Goal: Task Accomplishment & Management: Manage account settings

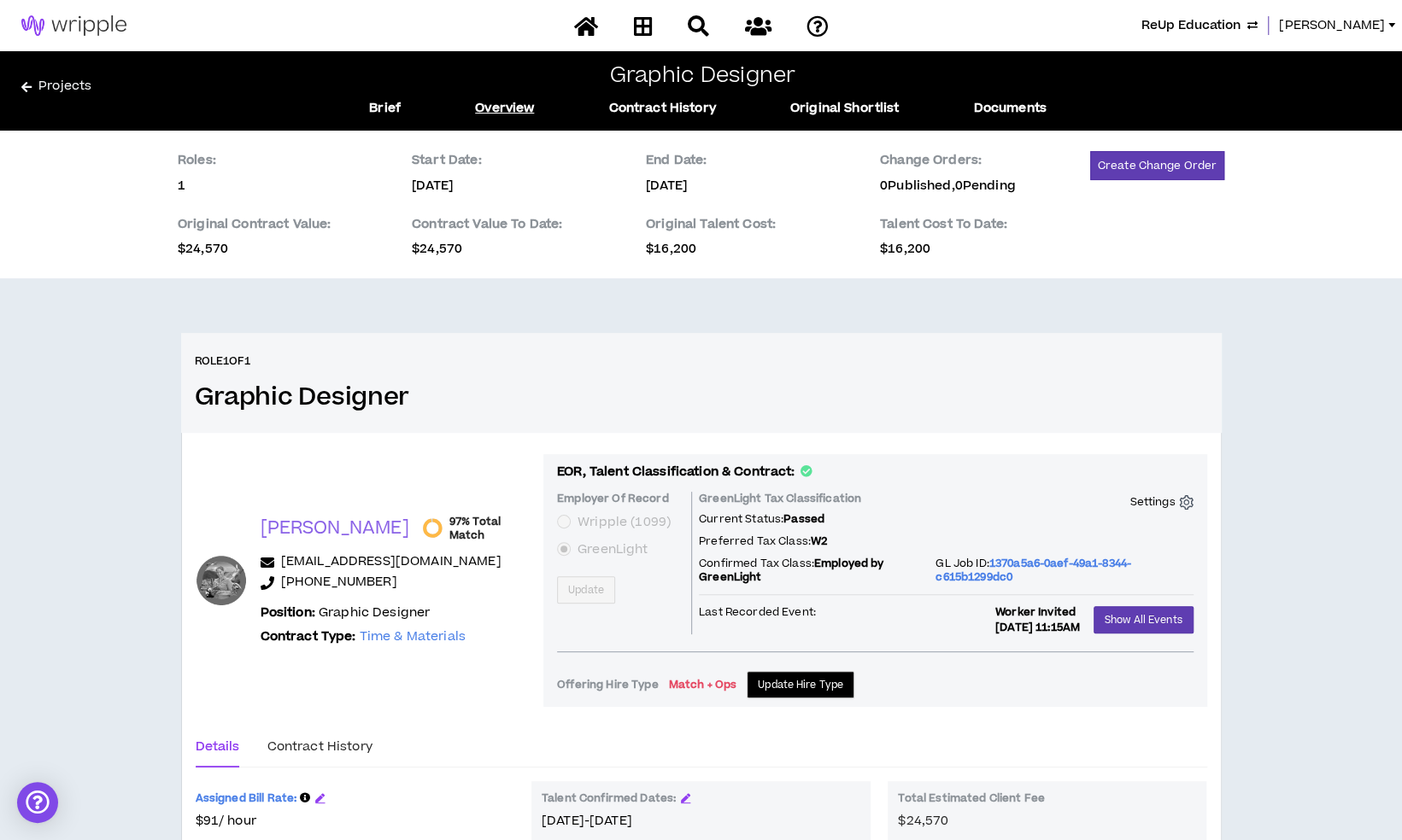
click at [1227, 17] on span "ReUp Education" at bounding box center [1191, 26] width 99 height 19
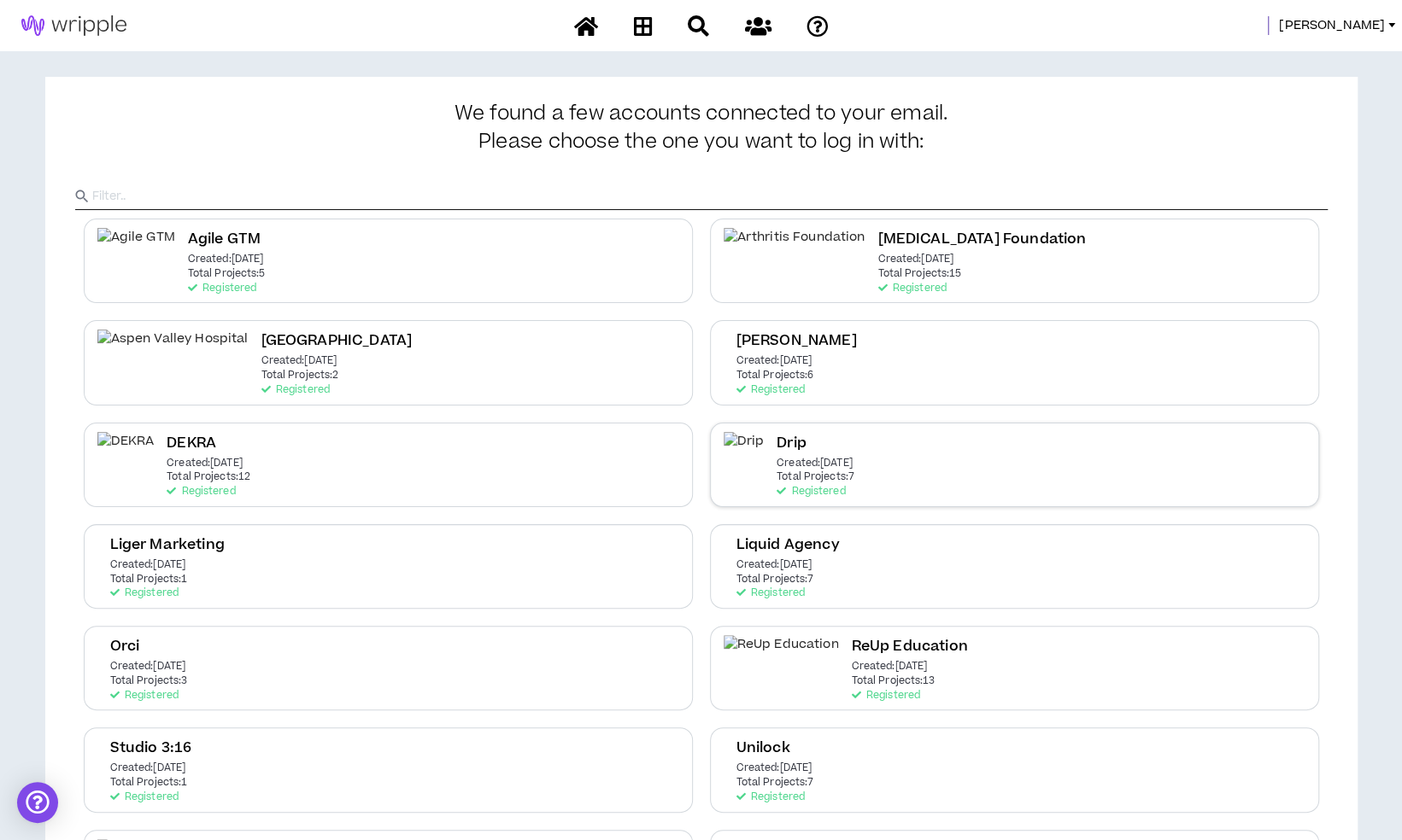
scroll to position [205, 0]
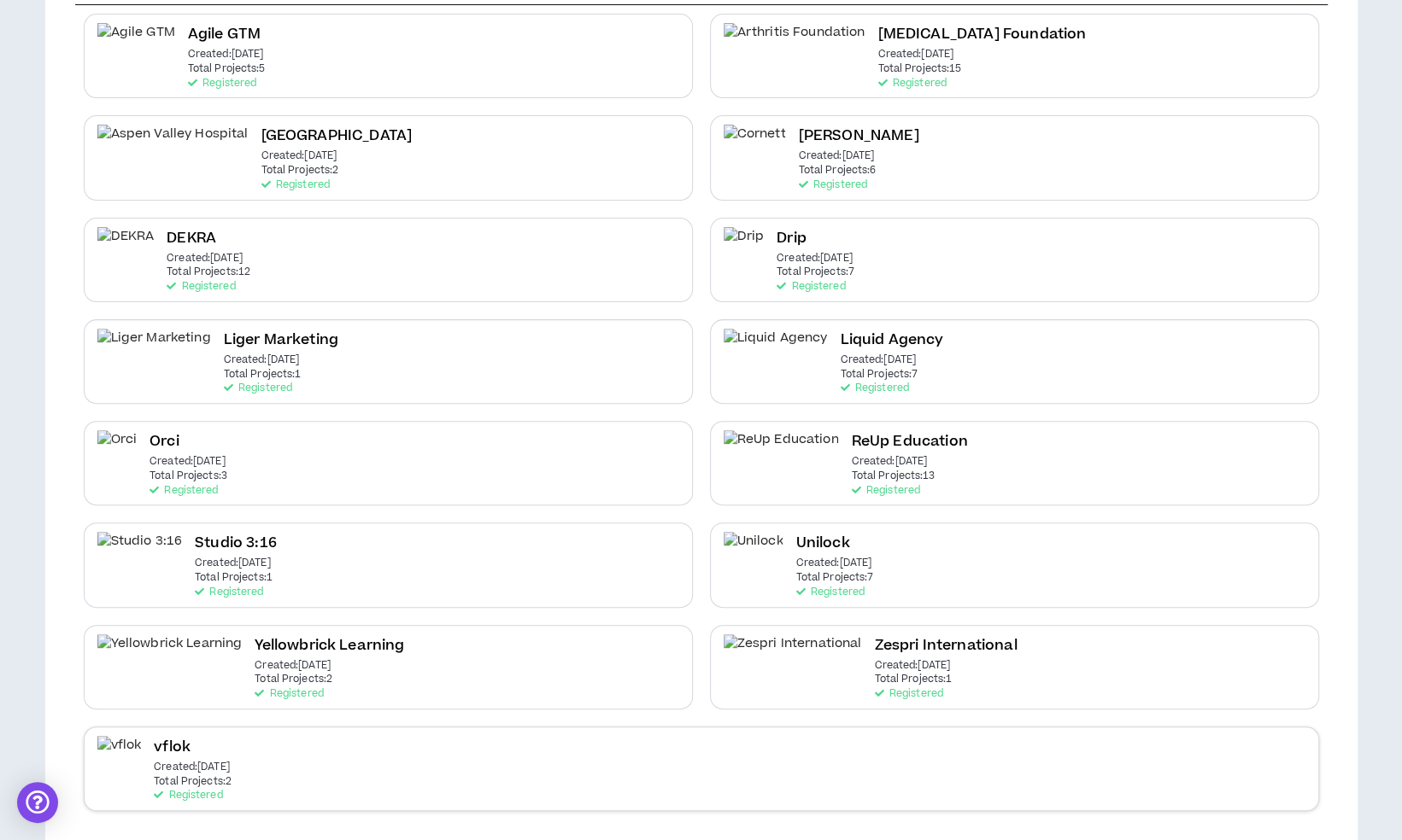
click at [496, 772] on div "vflok Created: [DATE] Total Projects: 2 Registered" at bounding box center [702, 768] width 1236 height 85
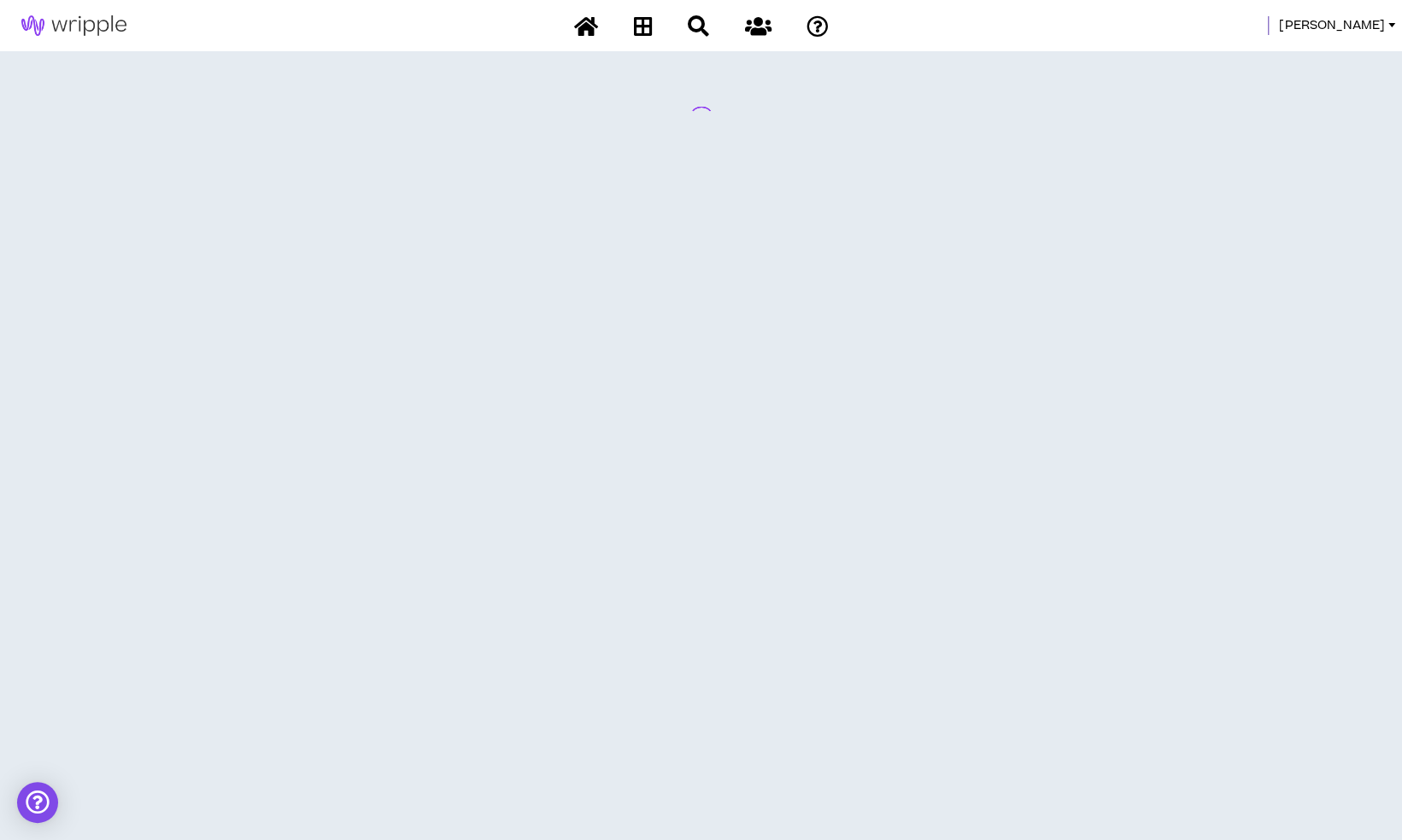
scroll to position [0, 0]
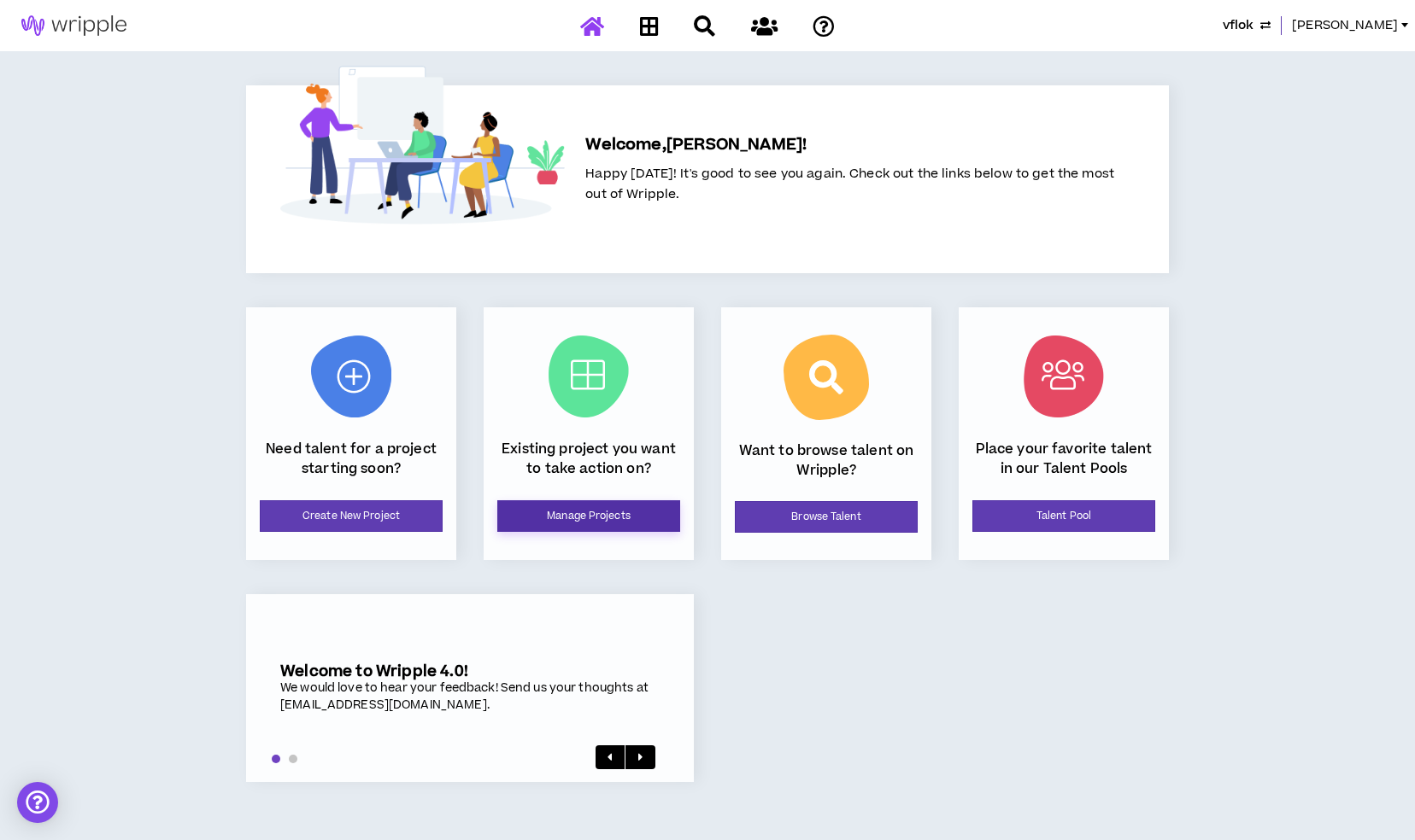
click at [623, 523] on link "Manage Projects" at bounding box center [588, 515] width 182 height 32
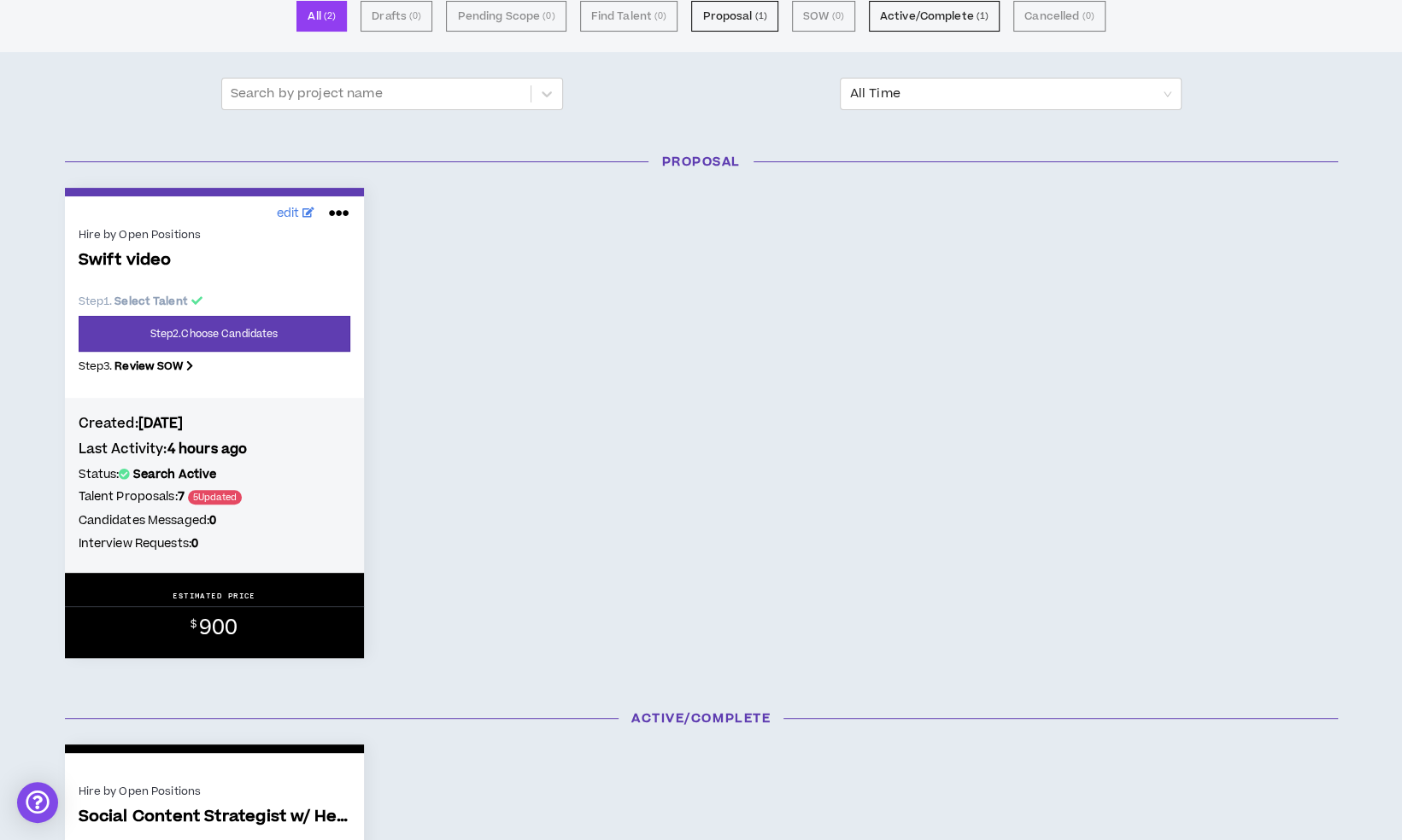
scroll to position [144, 0]
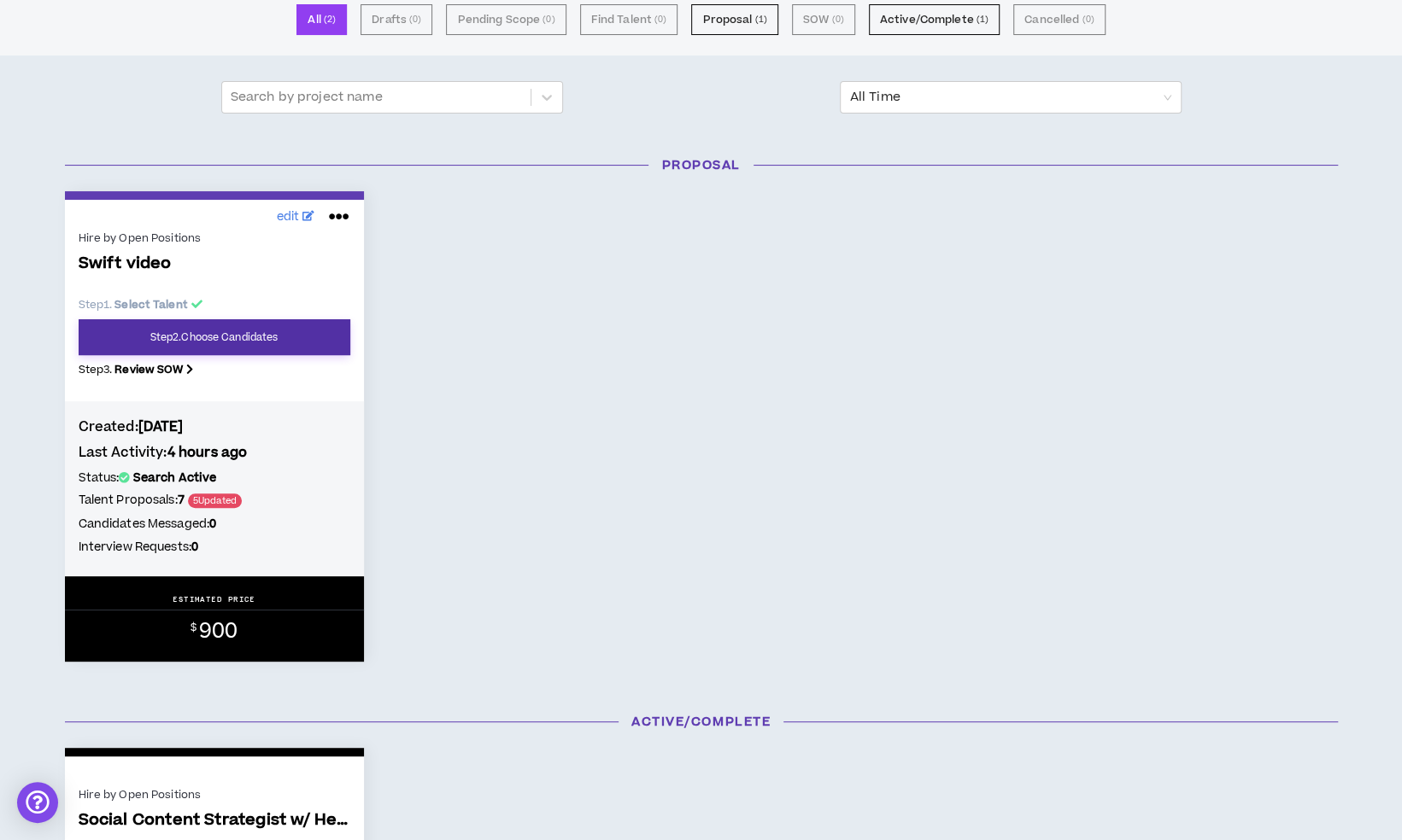
click at [236, 346] on link "Step 2 . Choose Candidates" at bounding box center [214, 338] width 271 height 36
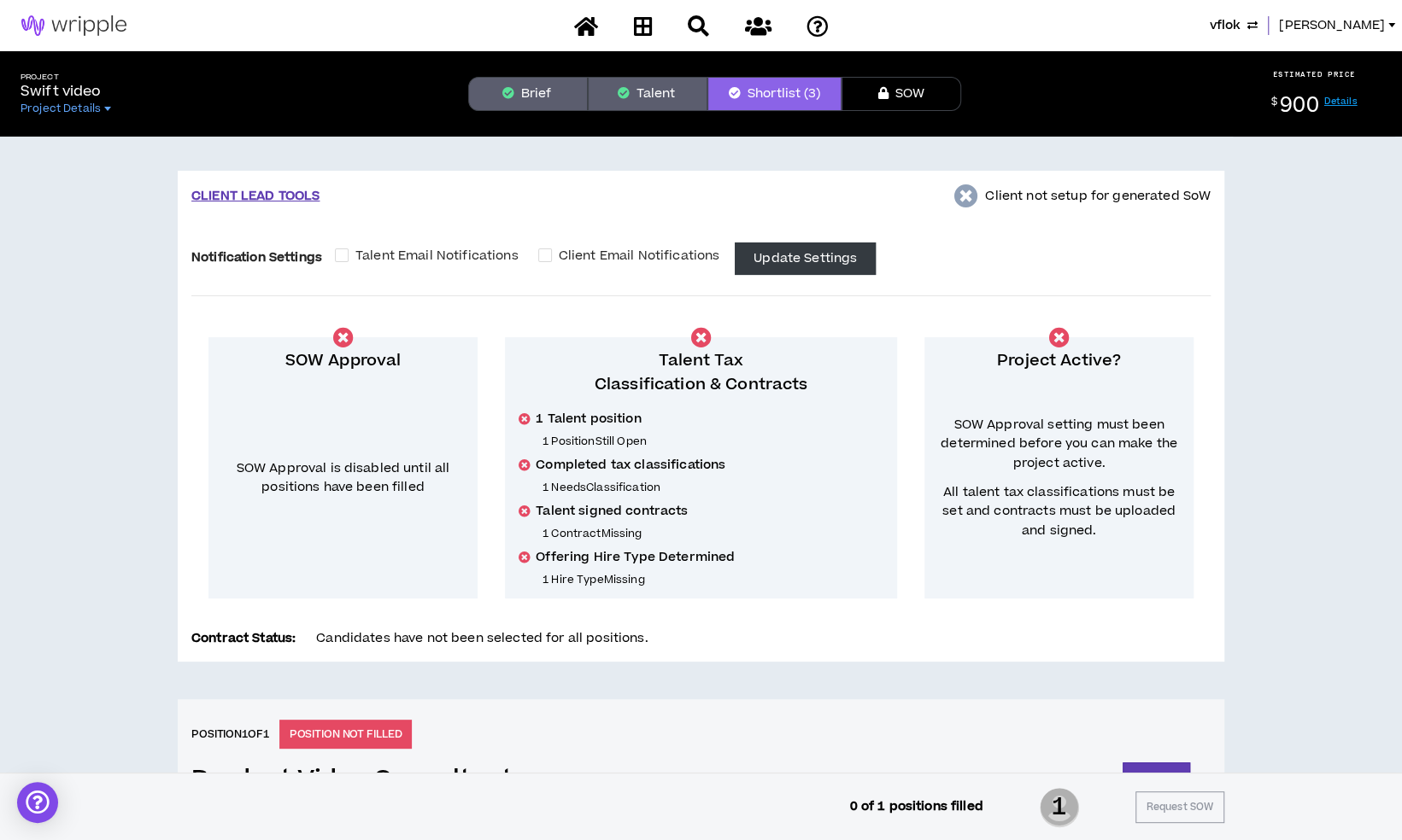
scroll to position [561, 0]
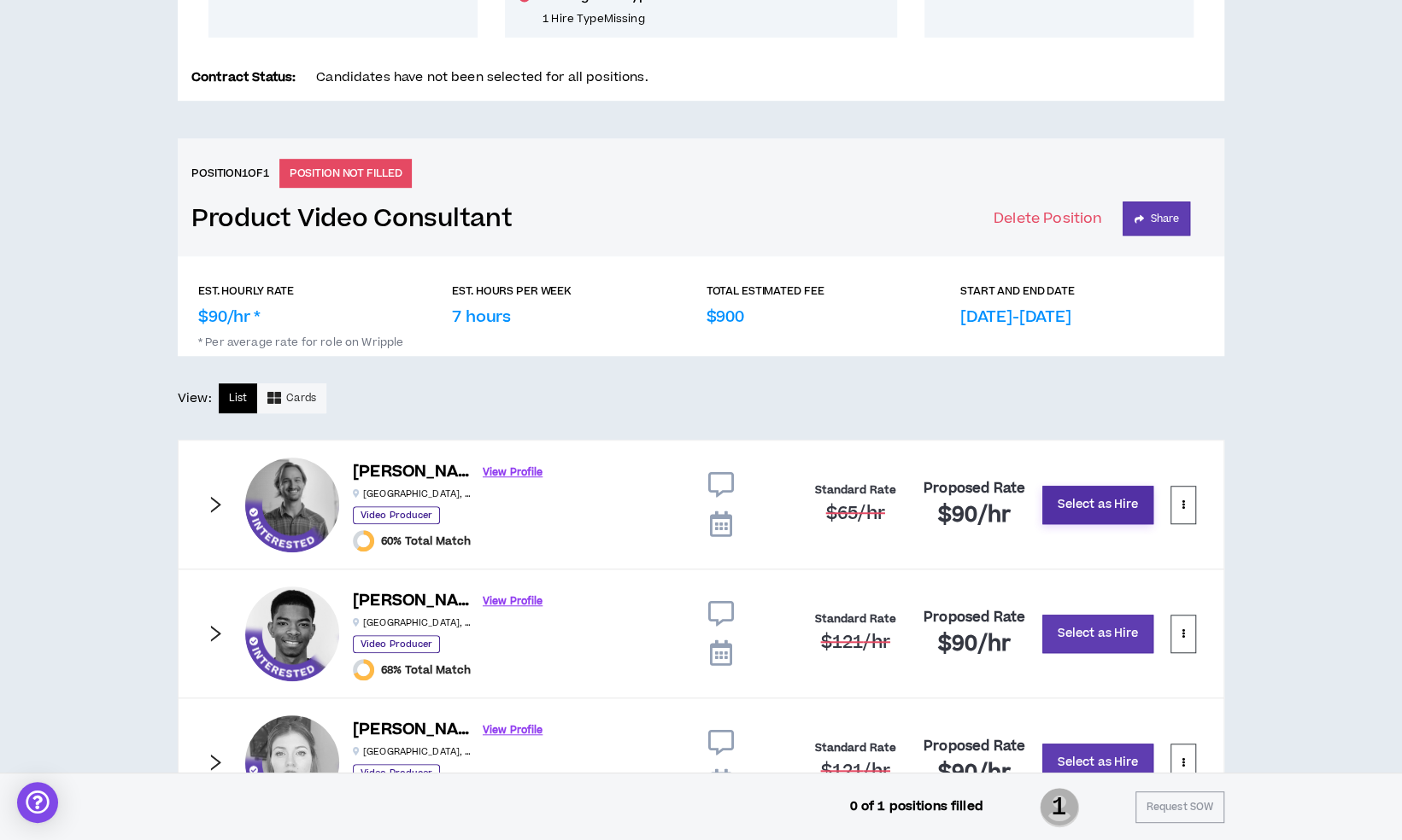
click at [1092, 506] on button "Select as Hire" at bounding box center [1097, 505] width 111 height 38
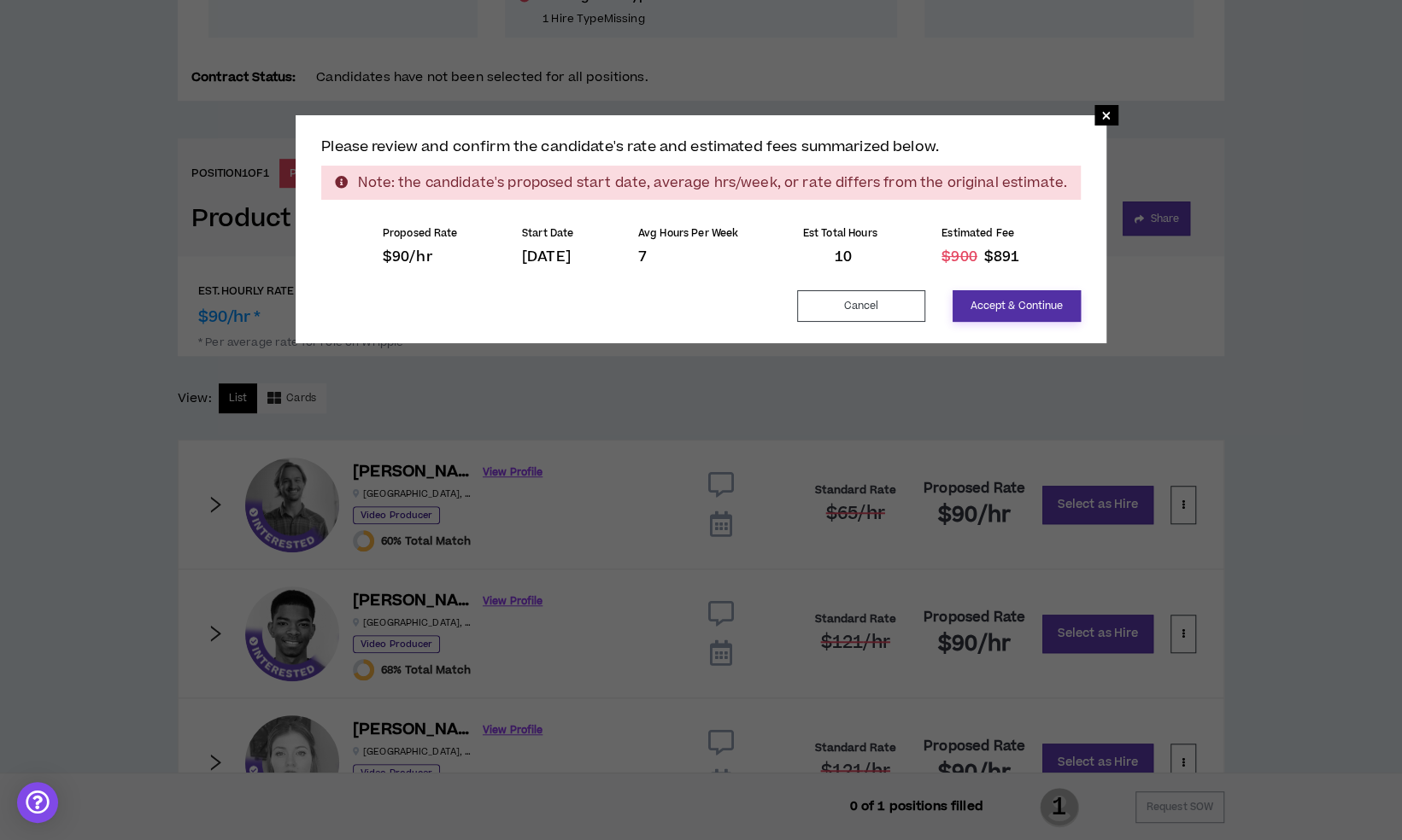
click at [979, 299] on button "Accept & Continue" at bounding box center [1017, 305] width 128 height 32
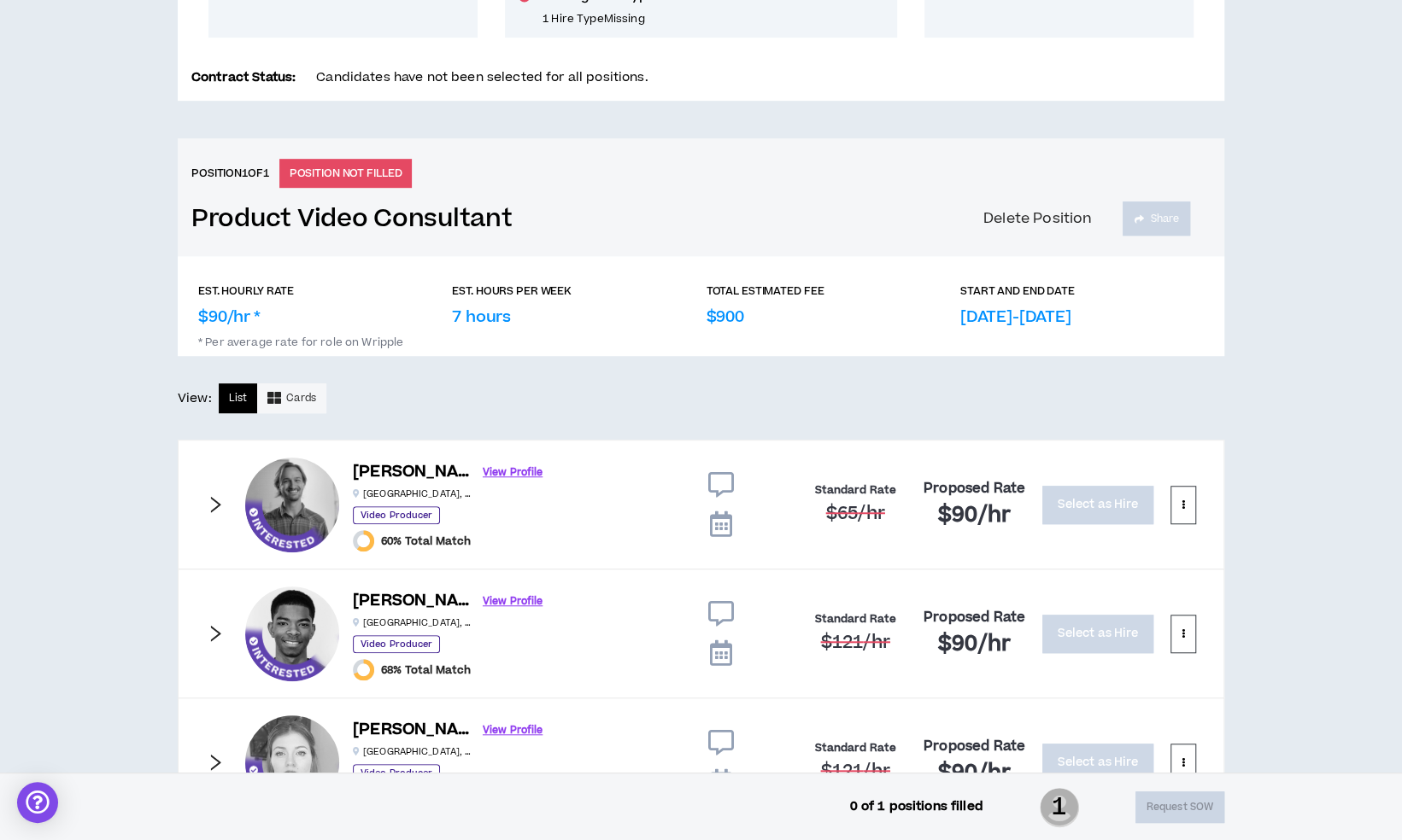
scroll to position [417, 0]
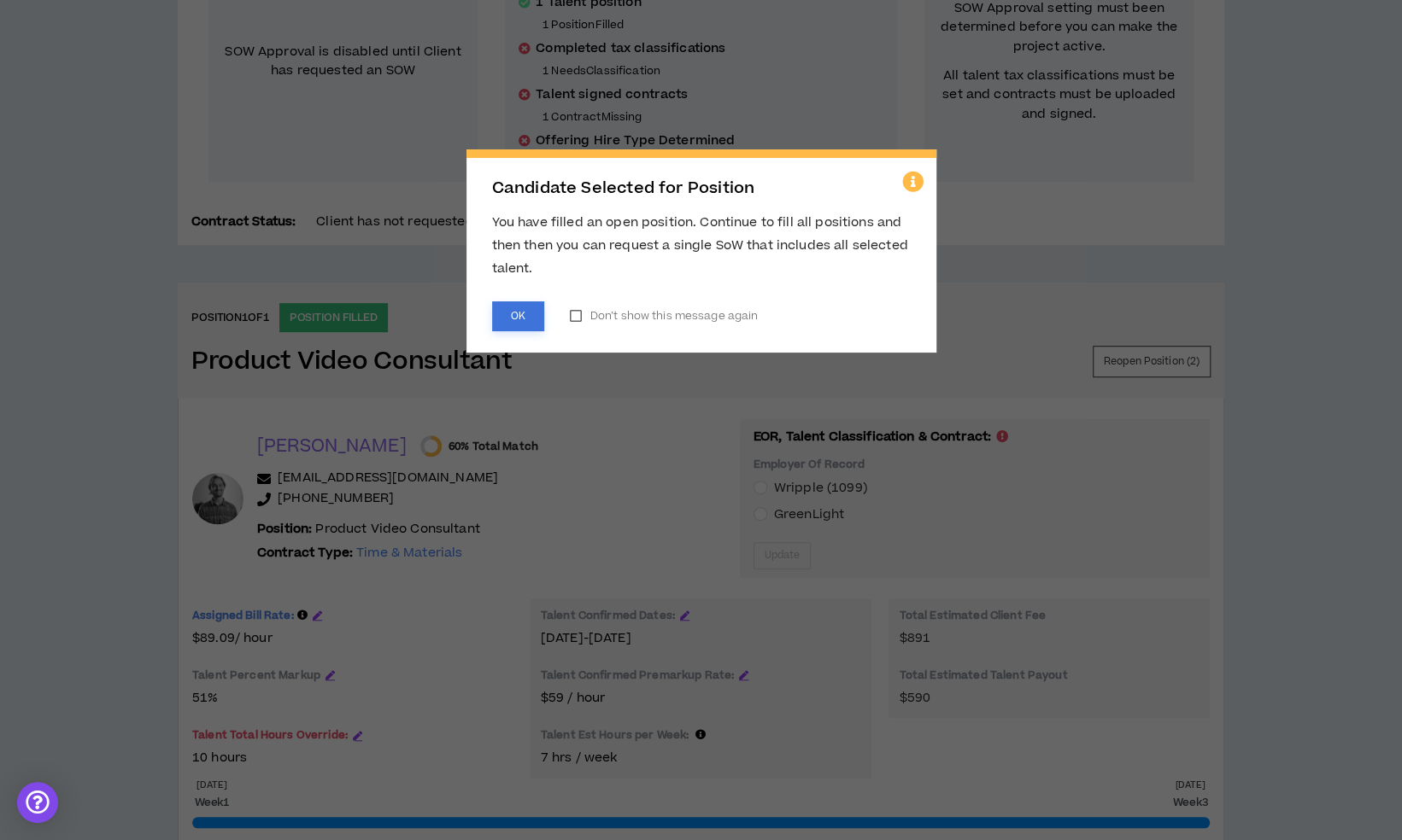
click at [535, 320] on button "OK" at bounding box center [518, 316] width 53 height 30
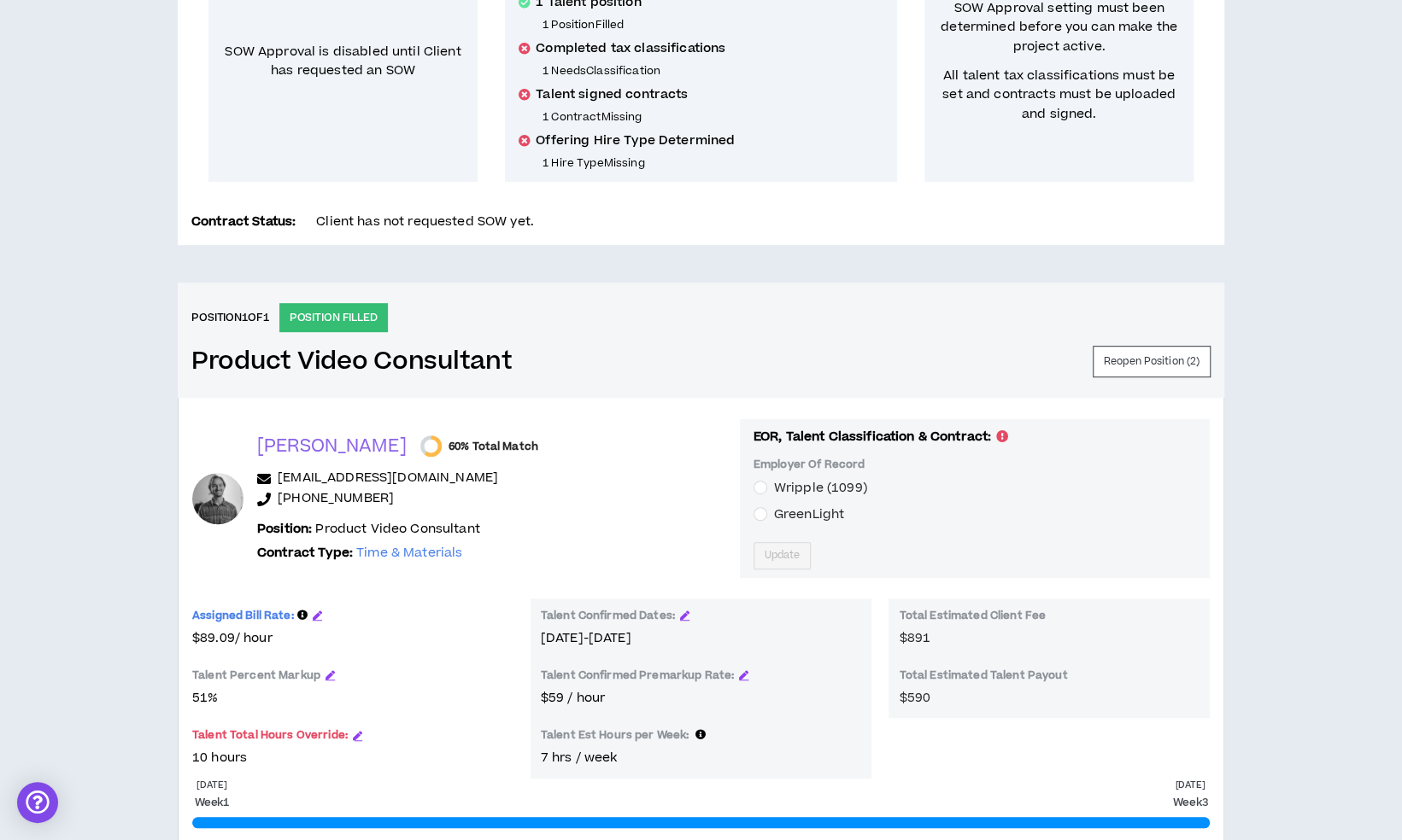
scroll to position [568, 0]
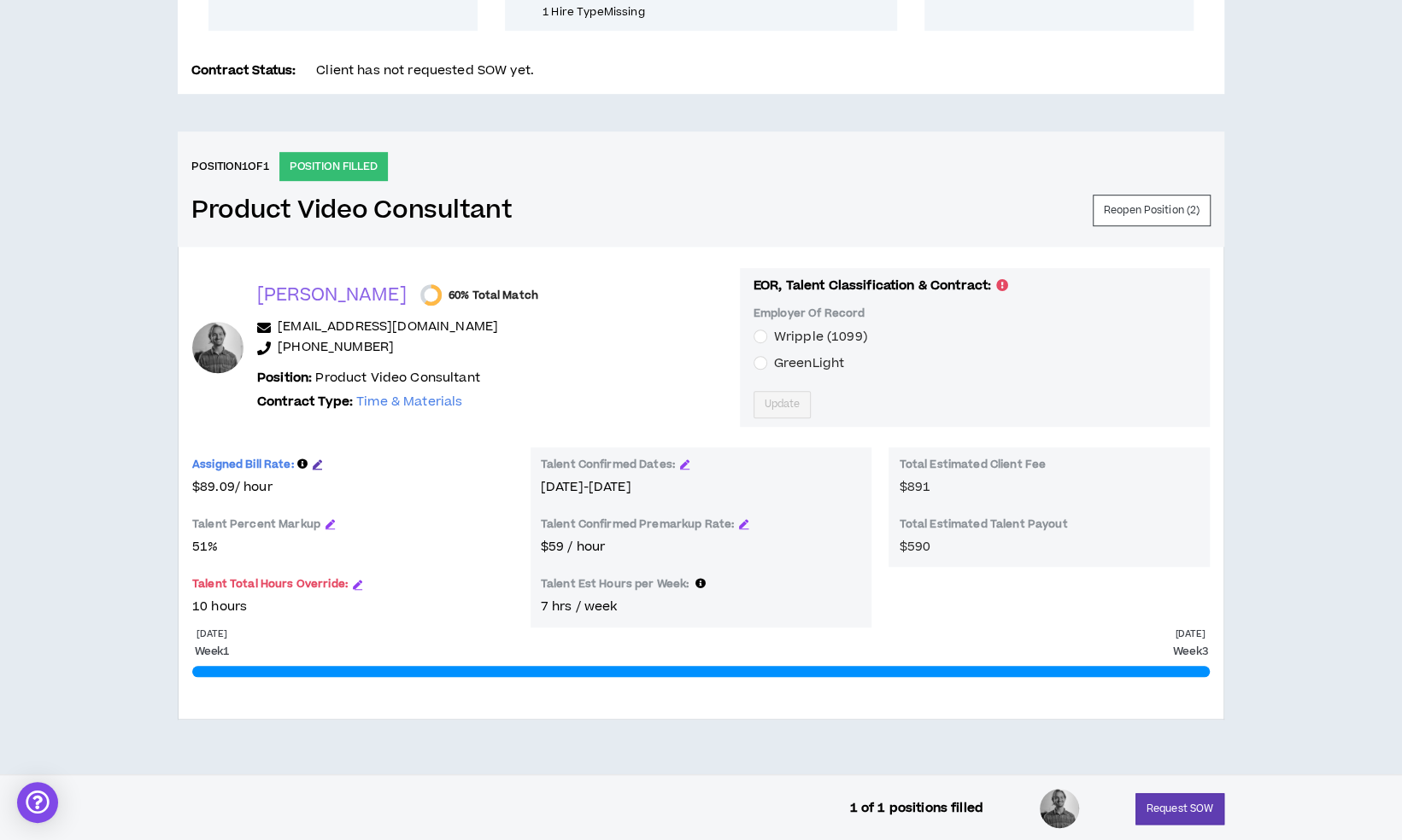
click at [314, 462] on icon "button" at bounding box center [317, 464] width 10 height 10
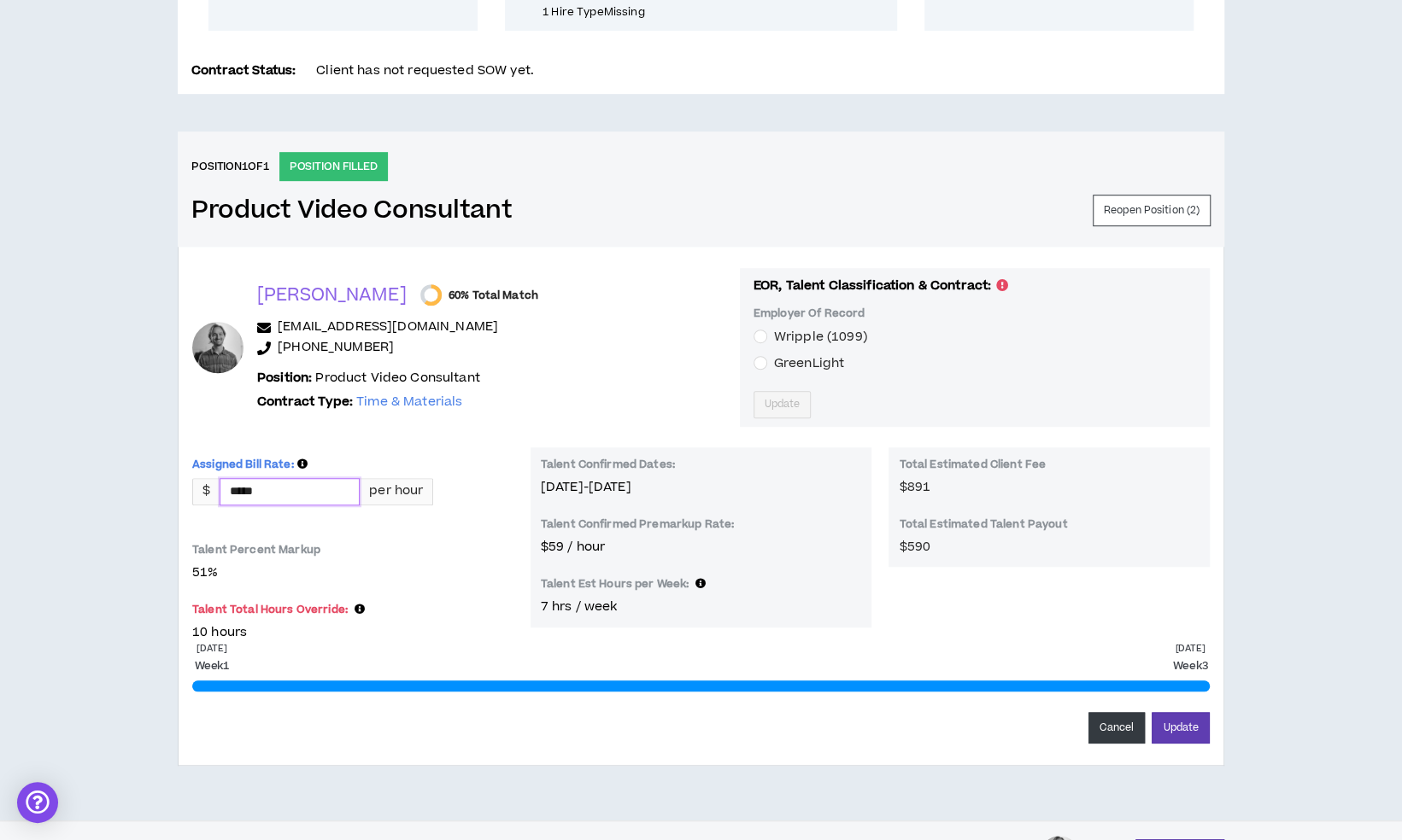
click at [289, 487] on input "*****" at bounding box center [289, 492] width 138 height 26
type input "*****"
click at [1152, 712] on button "Update" at bounding box center [1180, 727] width 58 height 32
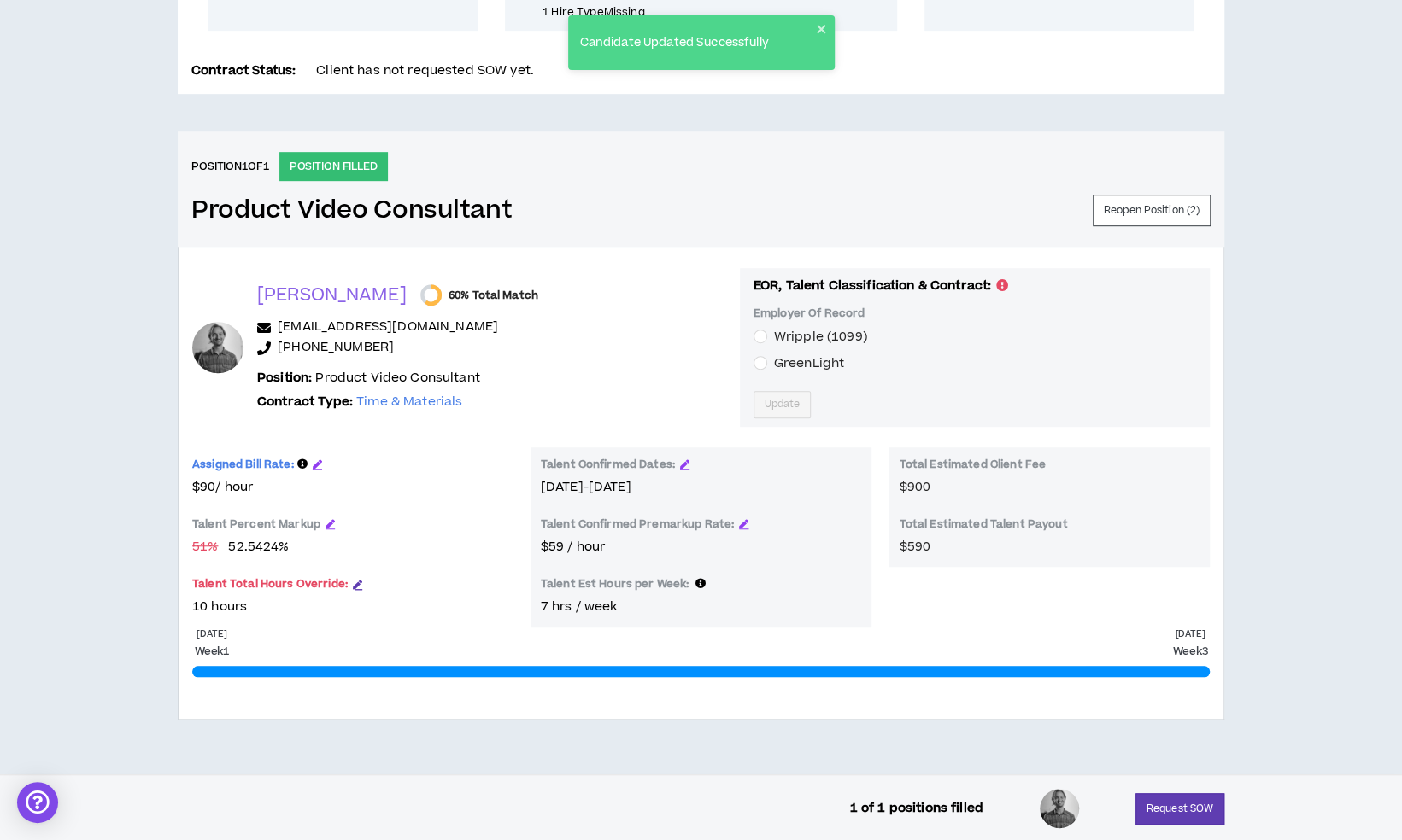
click at [359, 584] on icon "button" at bounding box center [357, 584] width 10 height 10
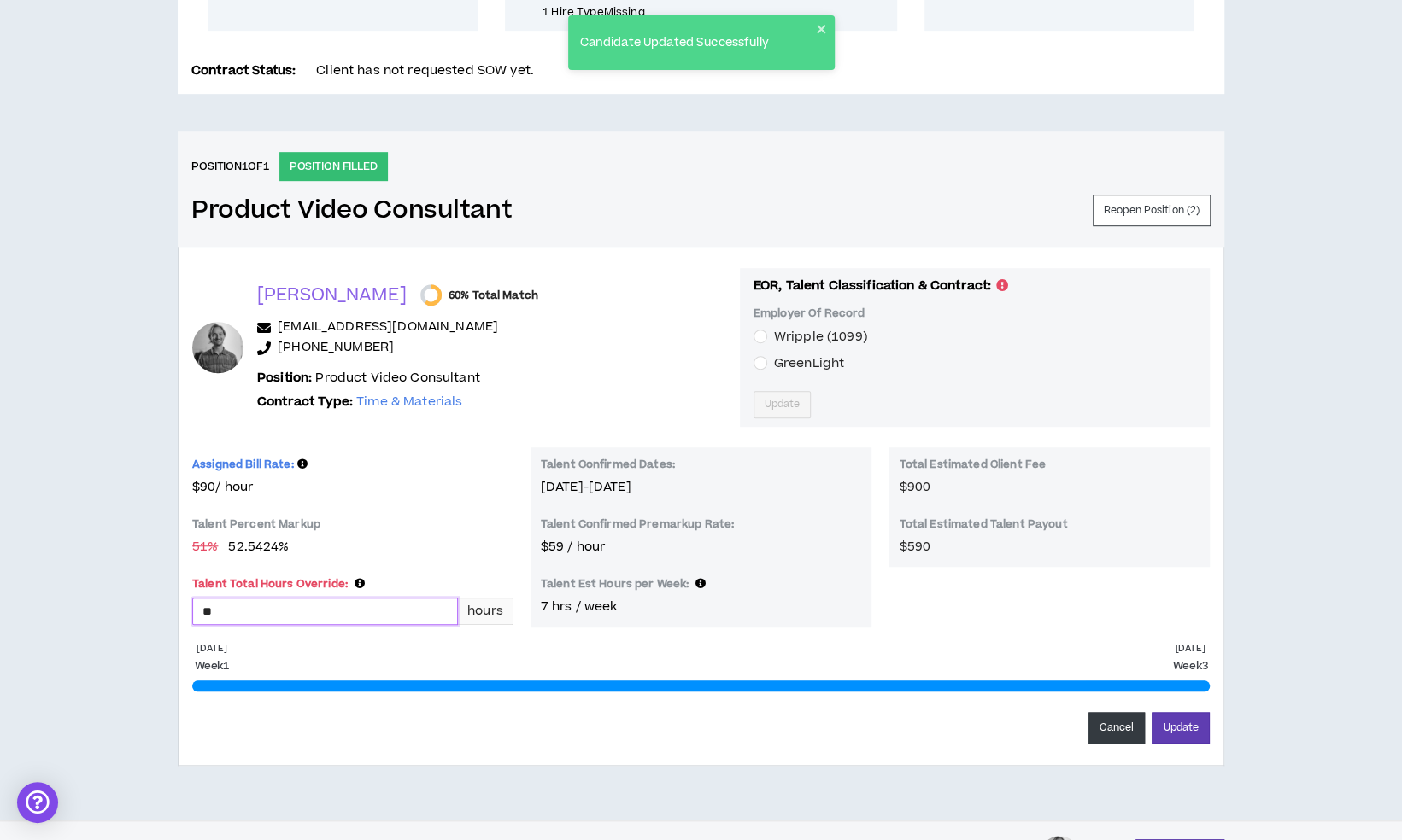
click at [335, 612] on input "**" at bounding box center [325, 611] width 264 height 26
type input "**"
click at [1152, 712] on button "Update" at bounding box center [1180, 727] width 58 height 32
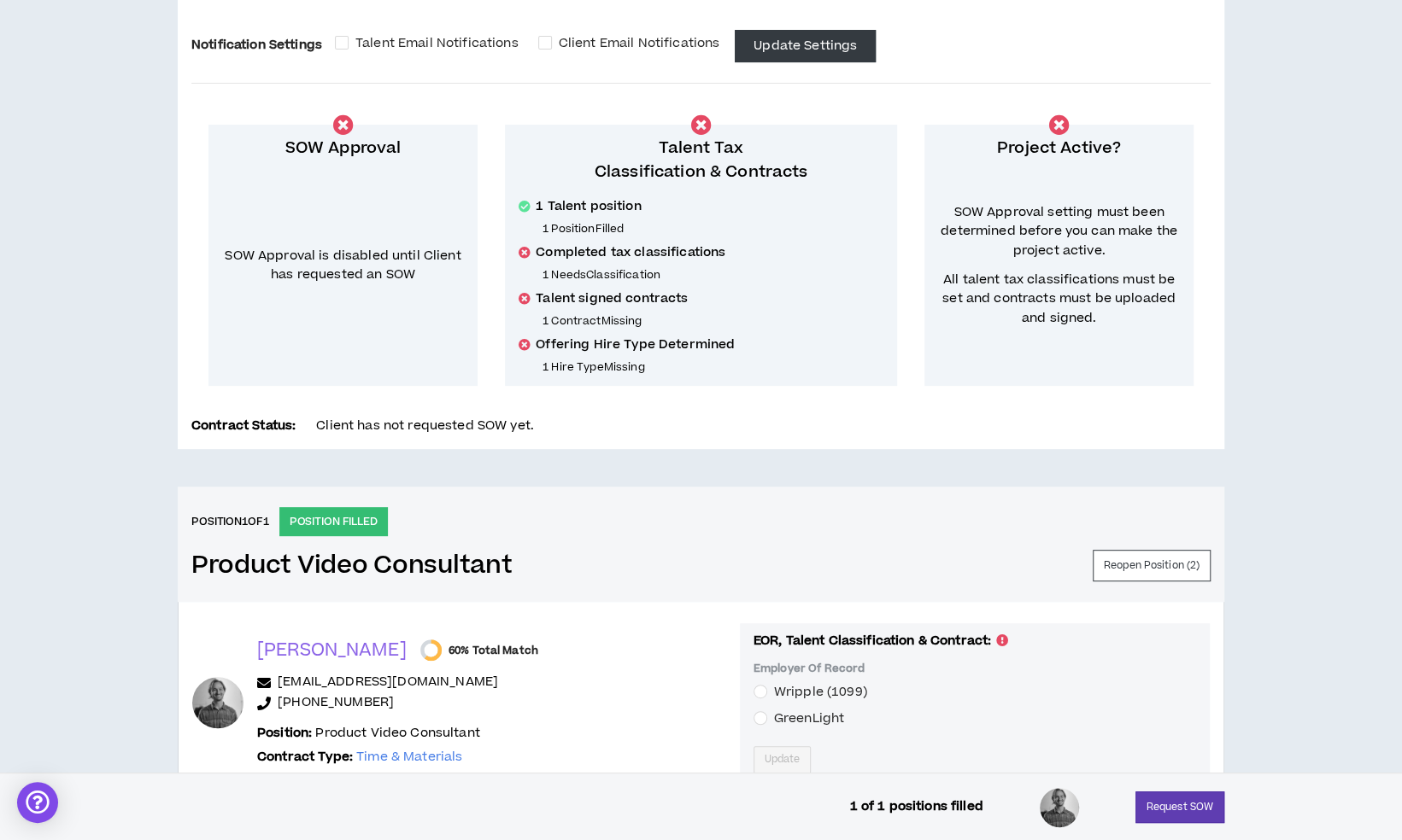
scroll to position [212, 0]
